Goal: Transaction & Acquisition: Purchase product/service

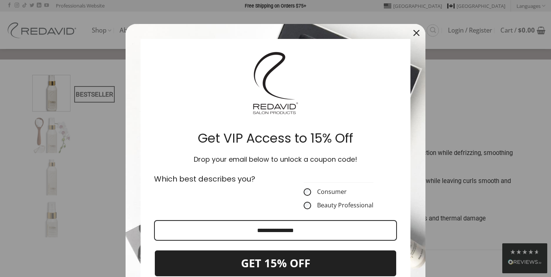
click at [416, 33] on icon "close icon" at bounding box center [416, 33] width 6 height 6
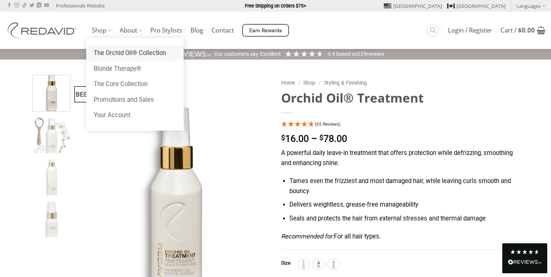
click at [104, 54] on link "The Orchid Oil® Collection" at bounding box center [134, 53] width 97 height 16
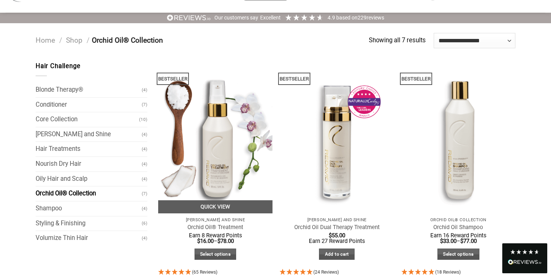
scroll to position [35, 0]
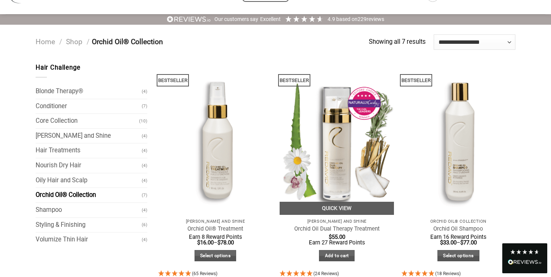
click at [319, 221] on p "[PERSON_NAME] and Shine" at bounding box center [336, 221] width 107 height 5
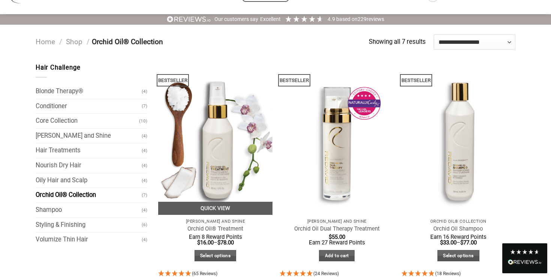
click at [215, 155] on img "Orchid Oil® Treatment" at bounding box center [215, 139] width 114 height 152
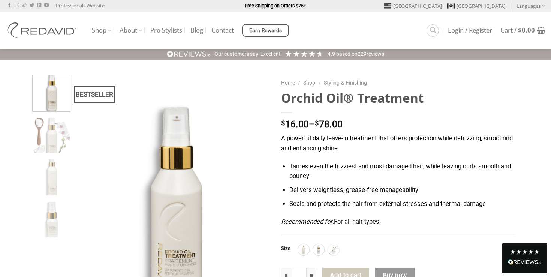
scroll to position [45, 0]
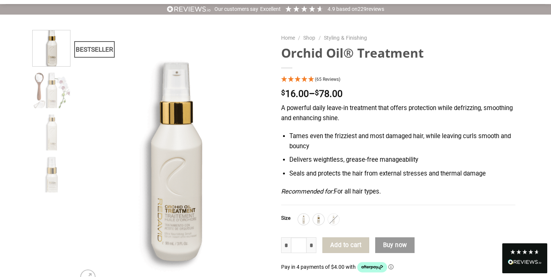
click at [335, 218] on img at bounding box center [334, 220] width 10 height 10
click at [326, 221] on div "250ml 30ml 90ml" at bounding box center [406, 219] width 217 height 11
click at [323, 221] on img at bounding box center [319, 220] width 10 height 10
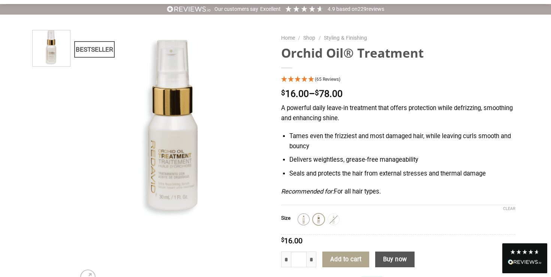
click at [303, 221] on img at bounding box center [304, 220] width 10 height 10
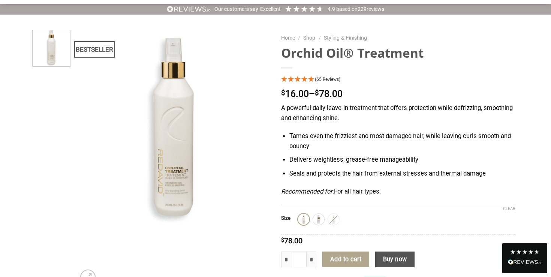
click at [334, 220] on div "90ml" at bounding box center [333, 219] width 11 height 11
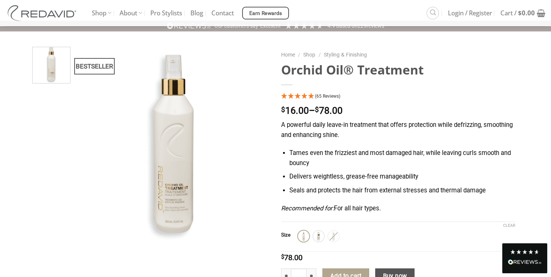
scroll to position [11, 0]
